Goal: Information Seeking & Learning: Learn about a topic

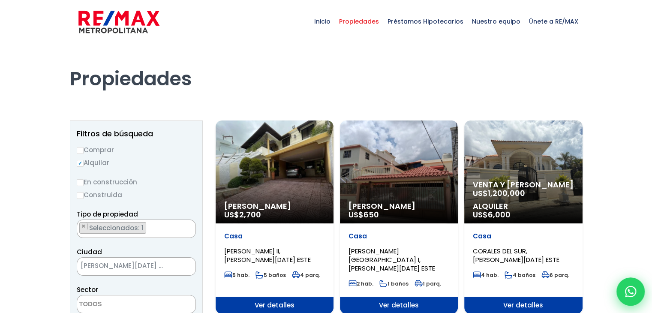
click at [624, 288] on div at bounding box center [630, 291] width 28 height 28
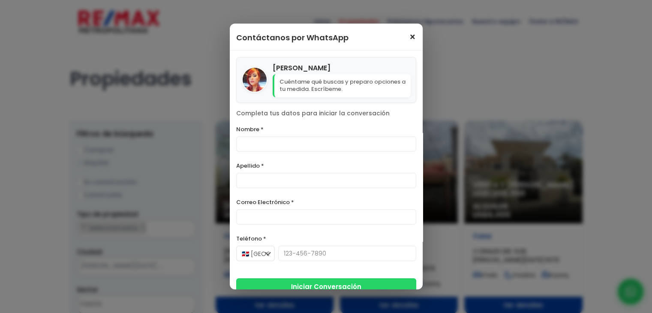
click at [409, 40] on span "×" at bounding box center [412, 37] width 7 height 10
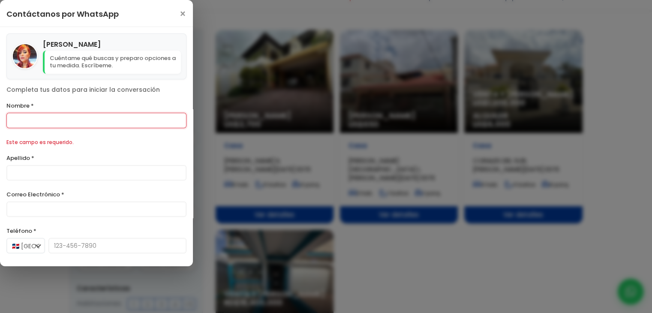
scroll to position [93, 0]
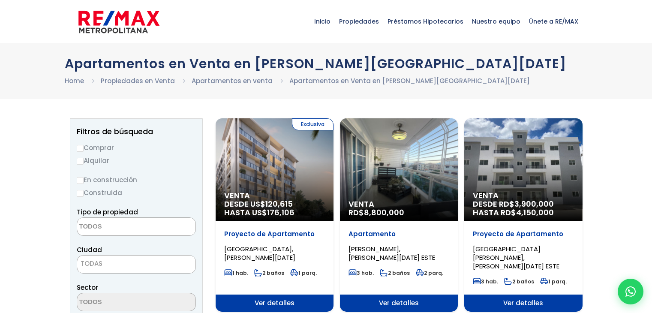
select select
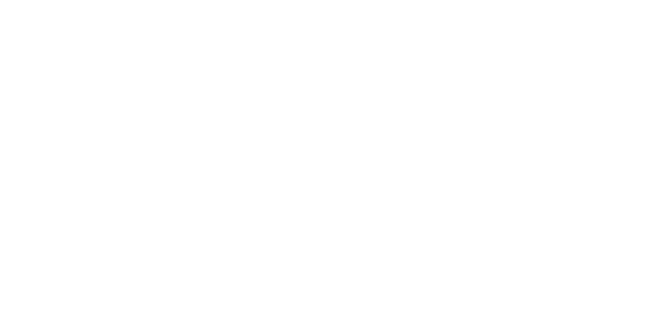
select select "148"
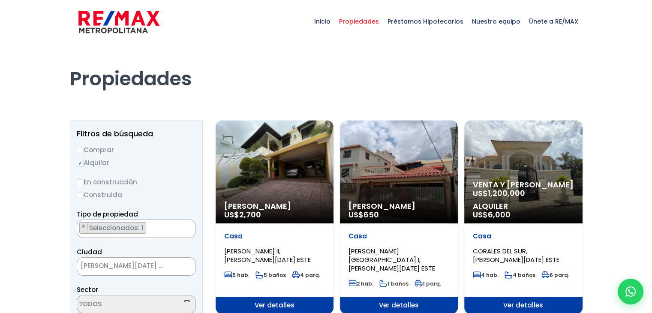
click at [152, 229] on ul "× Seleccionados: 1" at bounding box center [131, 229] width 108 height 18
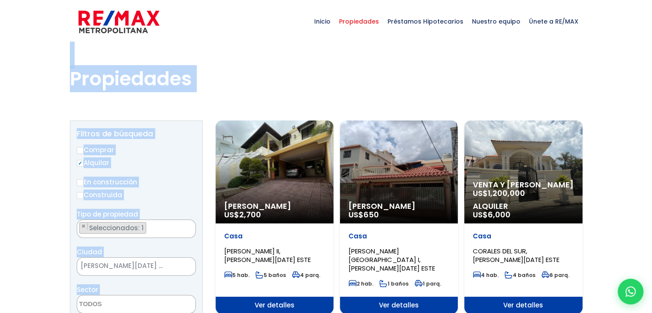
drag, startPoint x: 52, startPoint y: 216, endPoint x: 159, endPoint y: 310, distance: 142.8
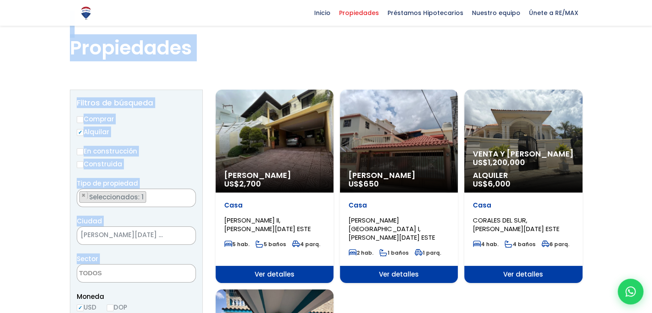
scroll to position [13, 0]
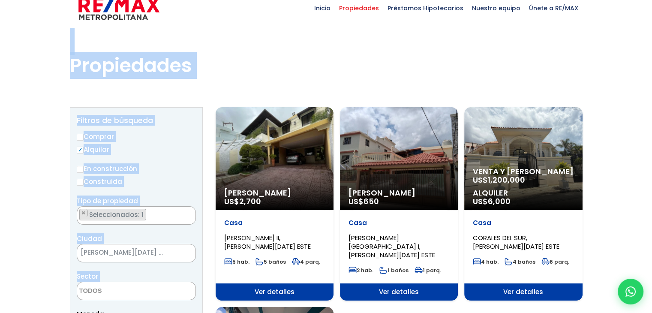
click at [345, 68] on h1 "Propiedades" at bounding box center [326, 53] width 513 height 47
